Goal: Information Seeking & Learning: Find specific fact

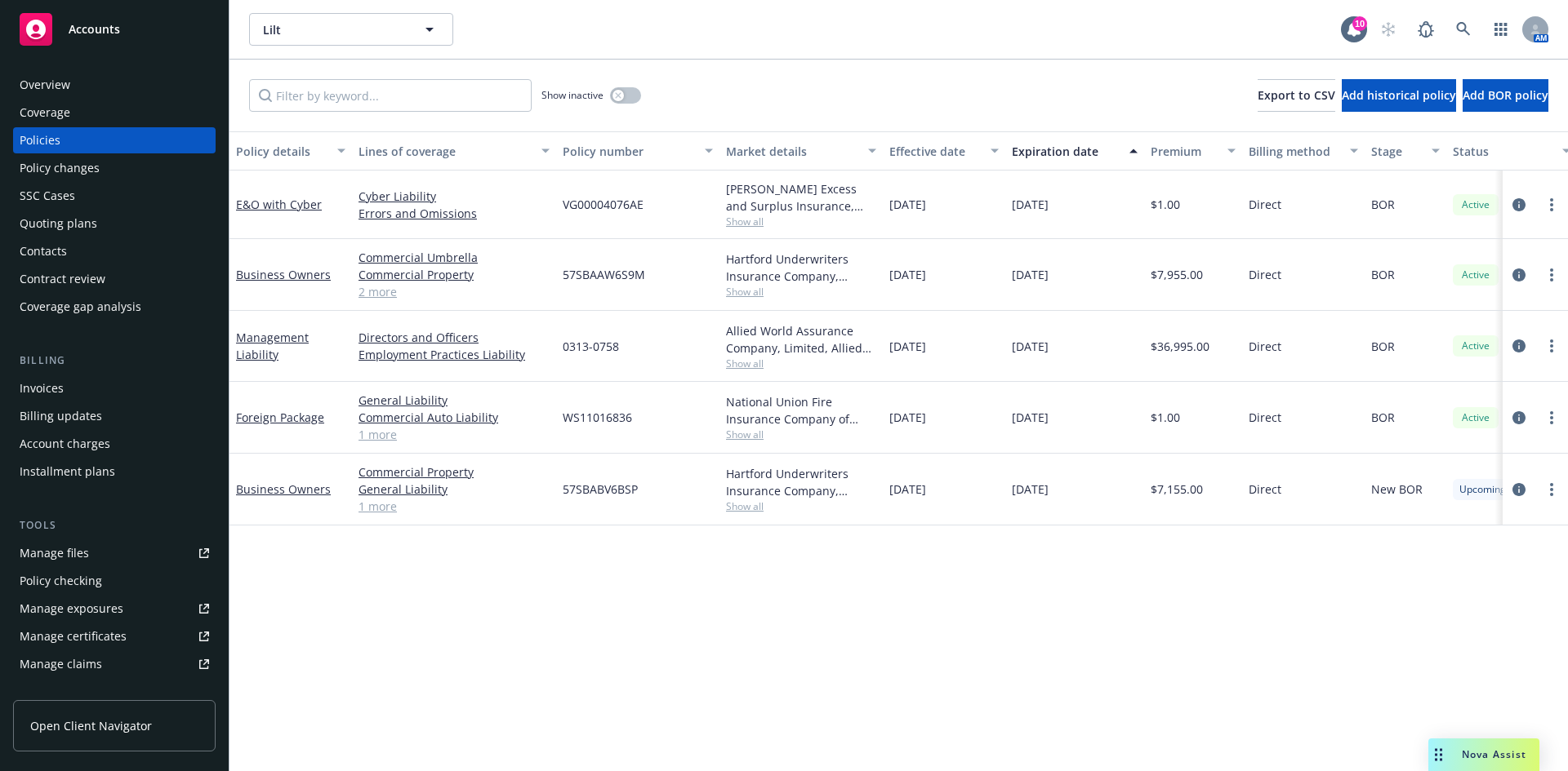
click at [92, 220] on div "Quoting plans" at bounding box center [58, 224] width 78 height 26
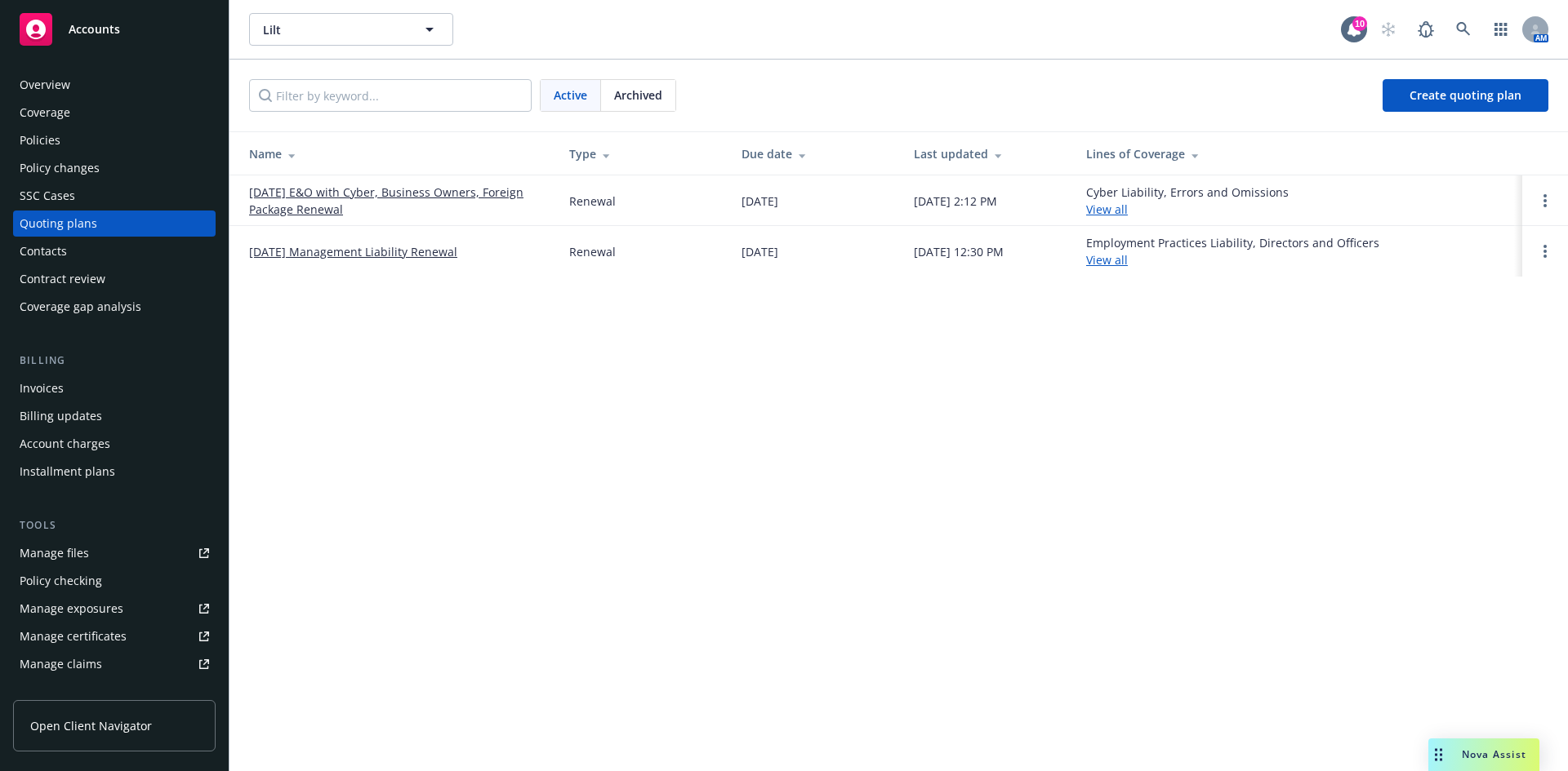
click at [320, 211] on link "[DATE] E&O with Cyber, Business Owners, Foreign Package Renewal" at bounding box center [396, 201] width 294 height 34
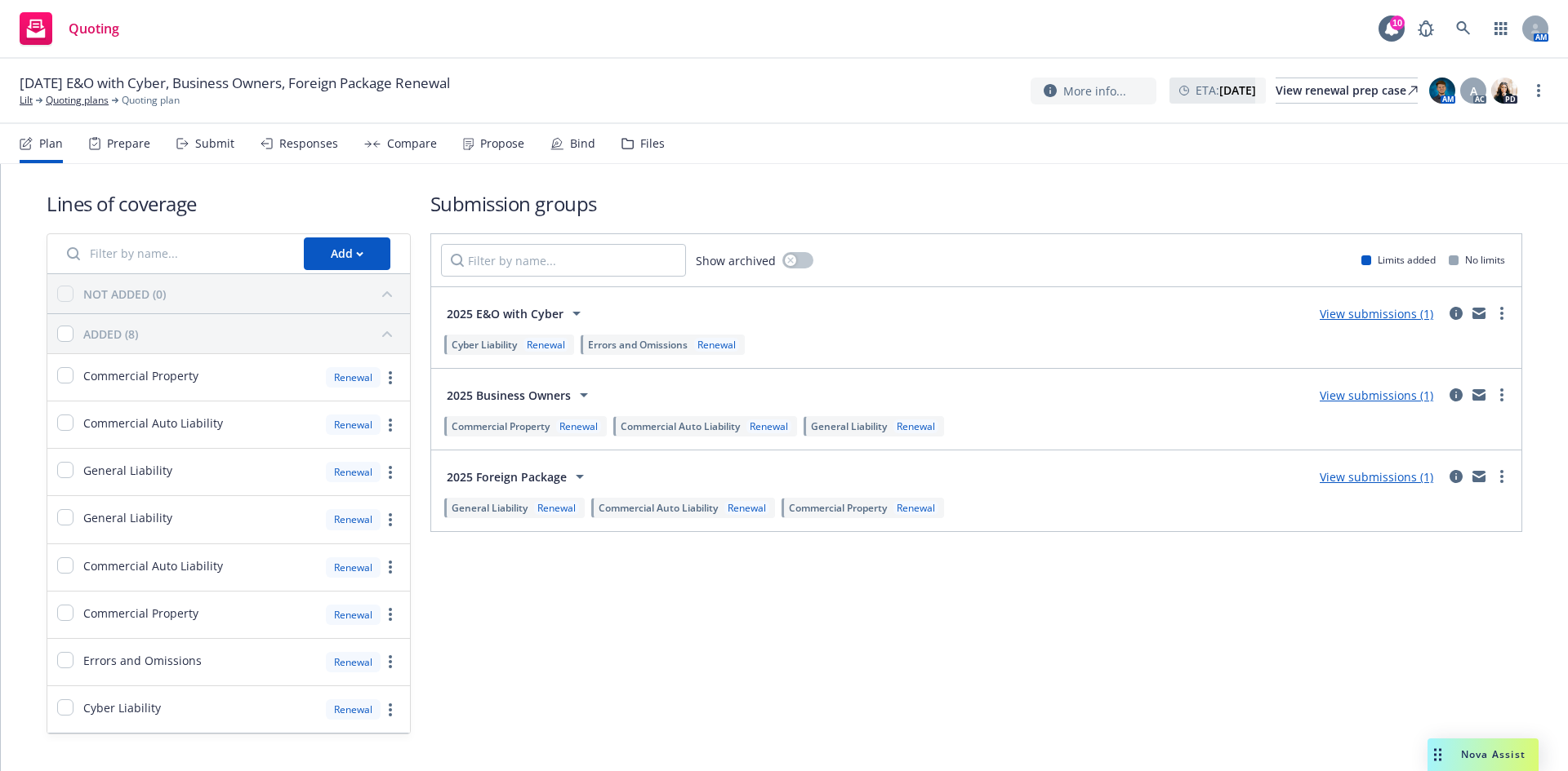
click at [640, 148] on div "Files" at bounding box center [652, 143] width 25 height 13
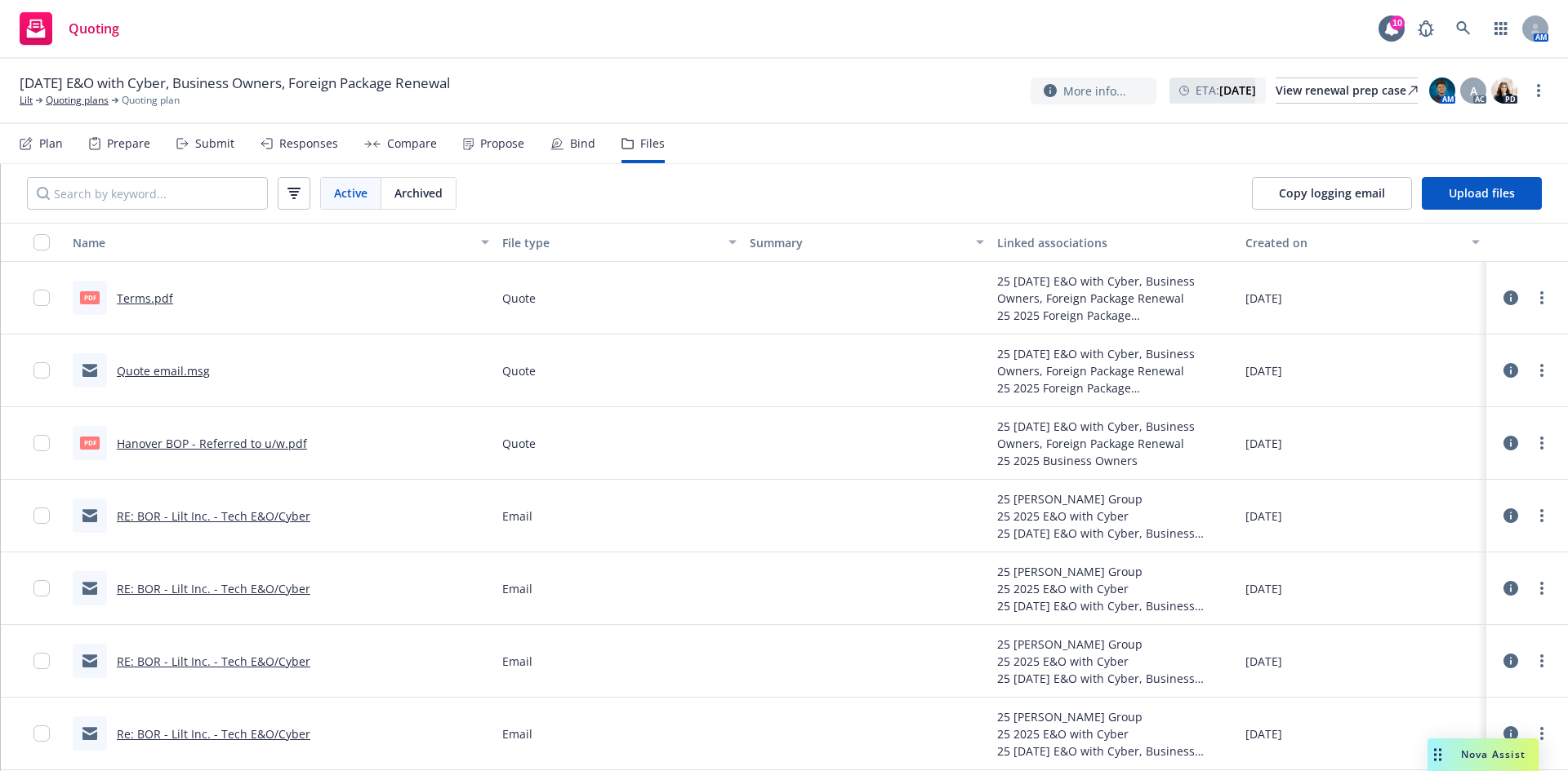
click at [143, 303] on link "Terms.pdf" at bounding box center [144, 298] width 57 height 16
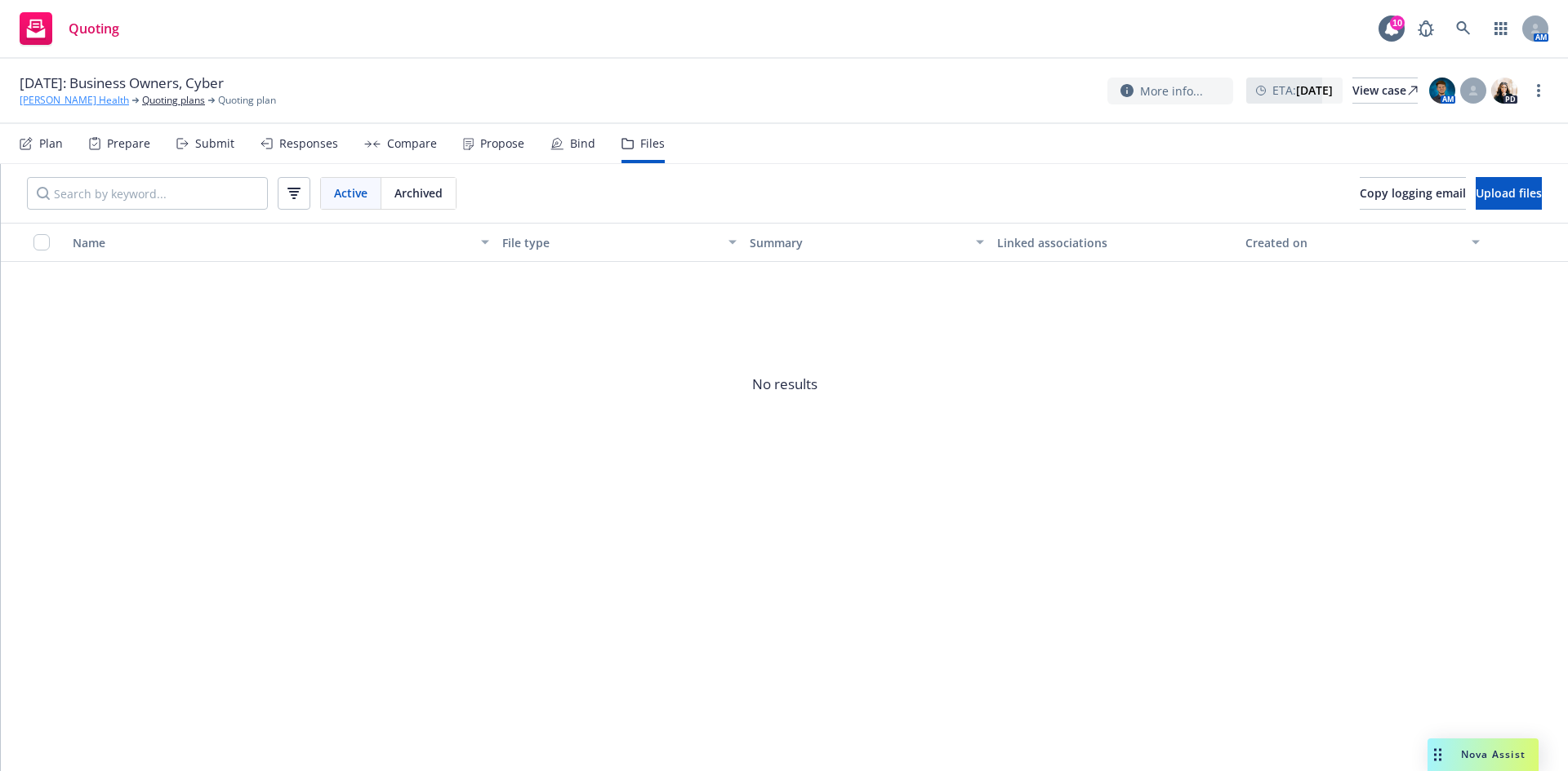
click at [57, 102] on link "Lamar Health" at bounding box center [74, 101] width 109 height 15
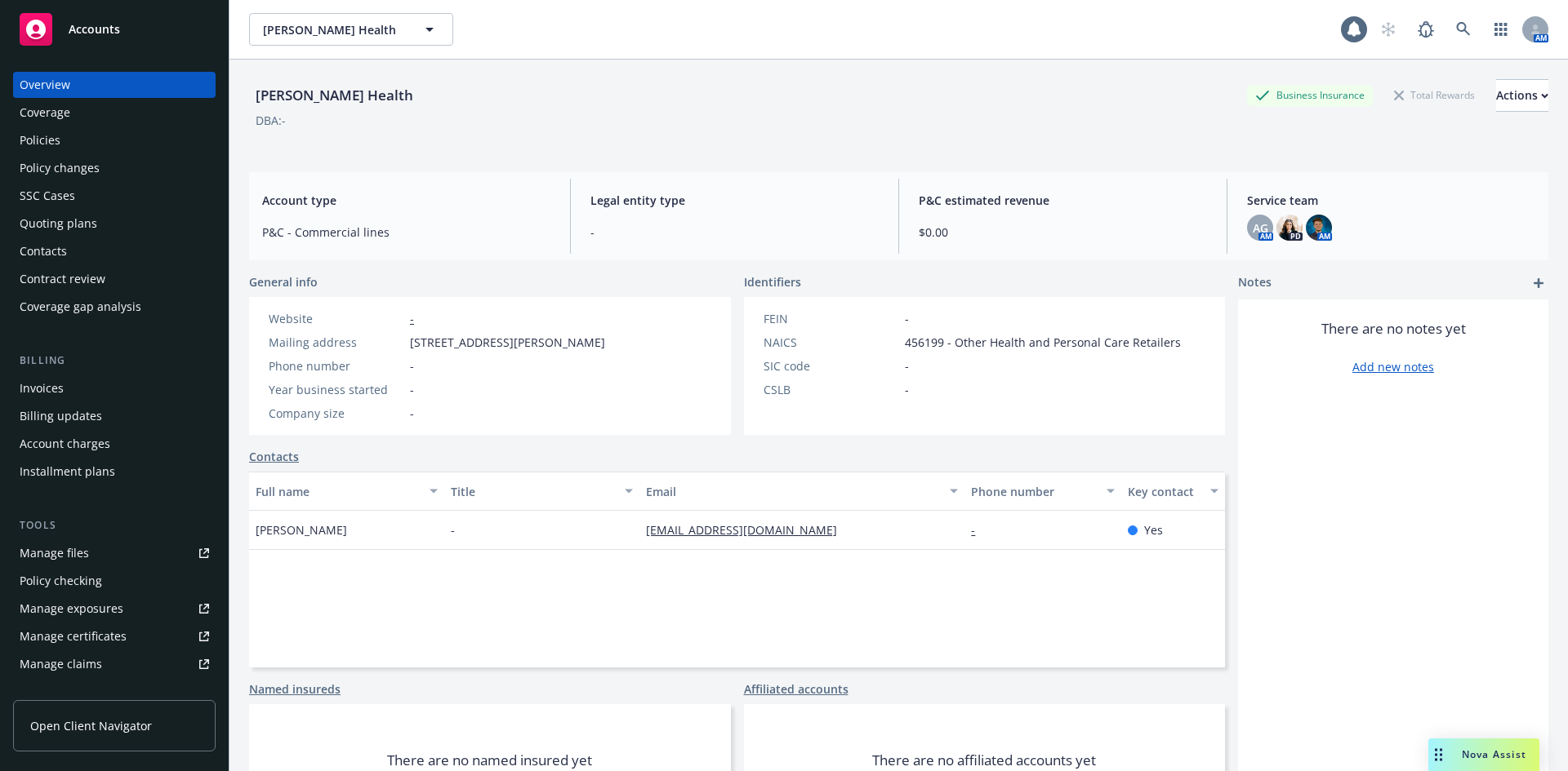
click at [66, 35] on div "Accounts" at bounding box center [114, 29] width 189 height 33
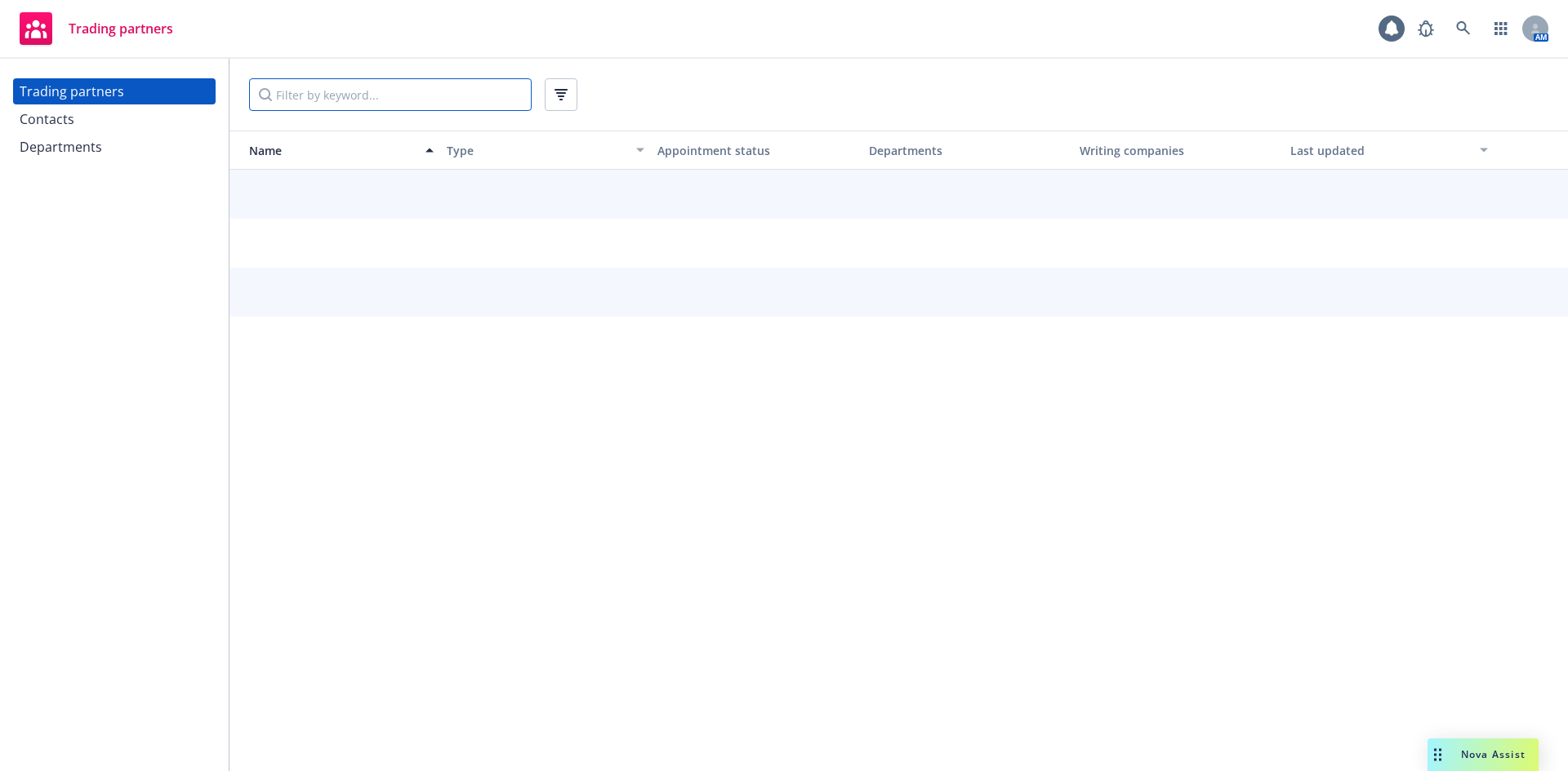
click at [449, 98] on input "Filter by keyword..." at bounding box center [390, 95] width 283 height 33
type input "hartford"
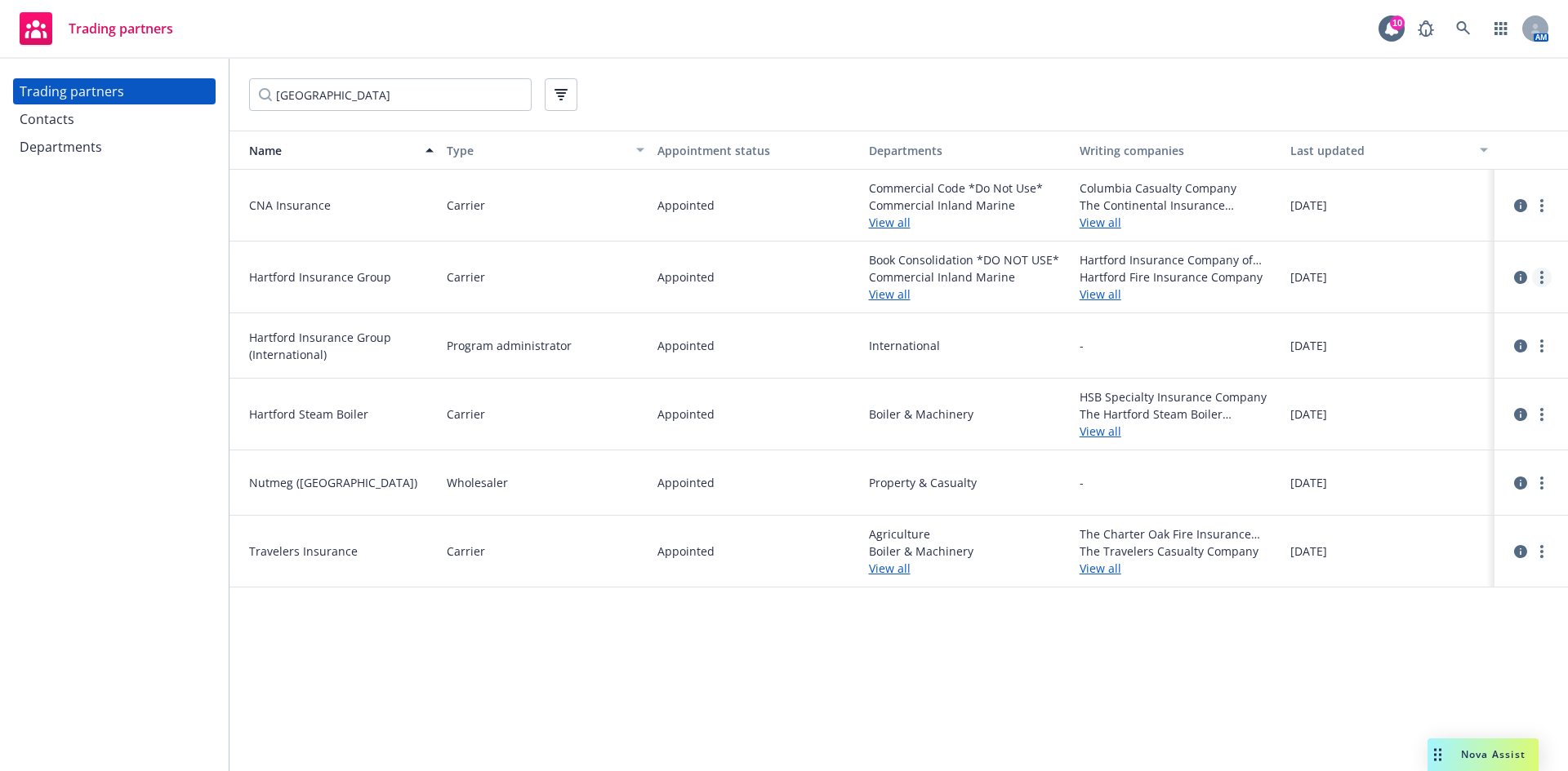
click at [1539, 275] on link "more" at bounding box center [1542, 278] width 20 height 20
click at [1511, 274] on div at bounding box center [1531, 278] width 61 height 39
click at [1511, 274] on link "circleInformation" at bounding box center [1520, 278] width 20 height 20
